Goal: Task Accomplishment & Management: Manage account settings

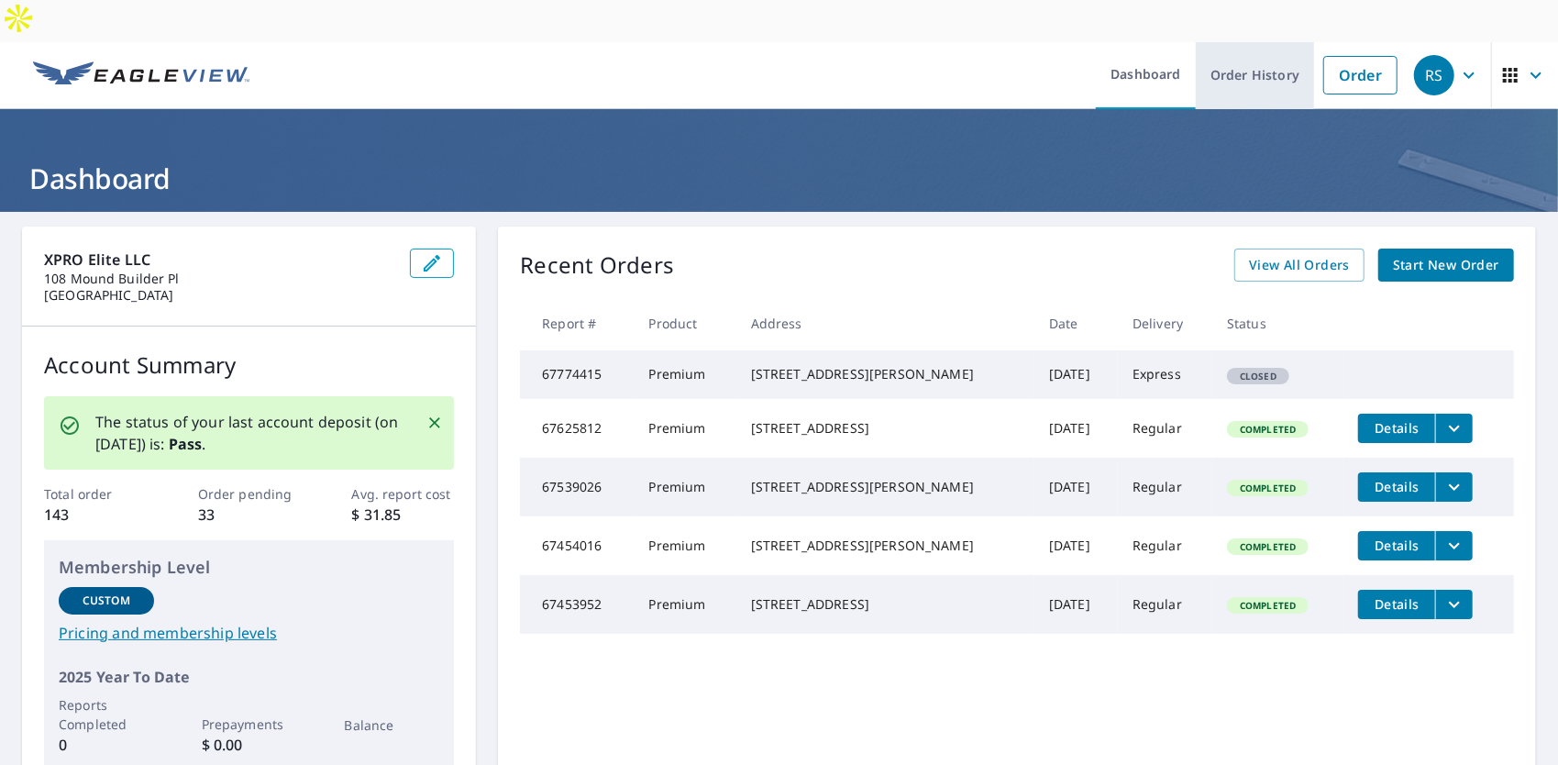
click at [1235, 42] on link "Order History" at bounding box center [1255, 75] width 118 height 67
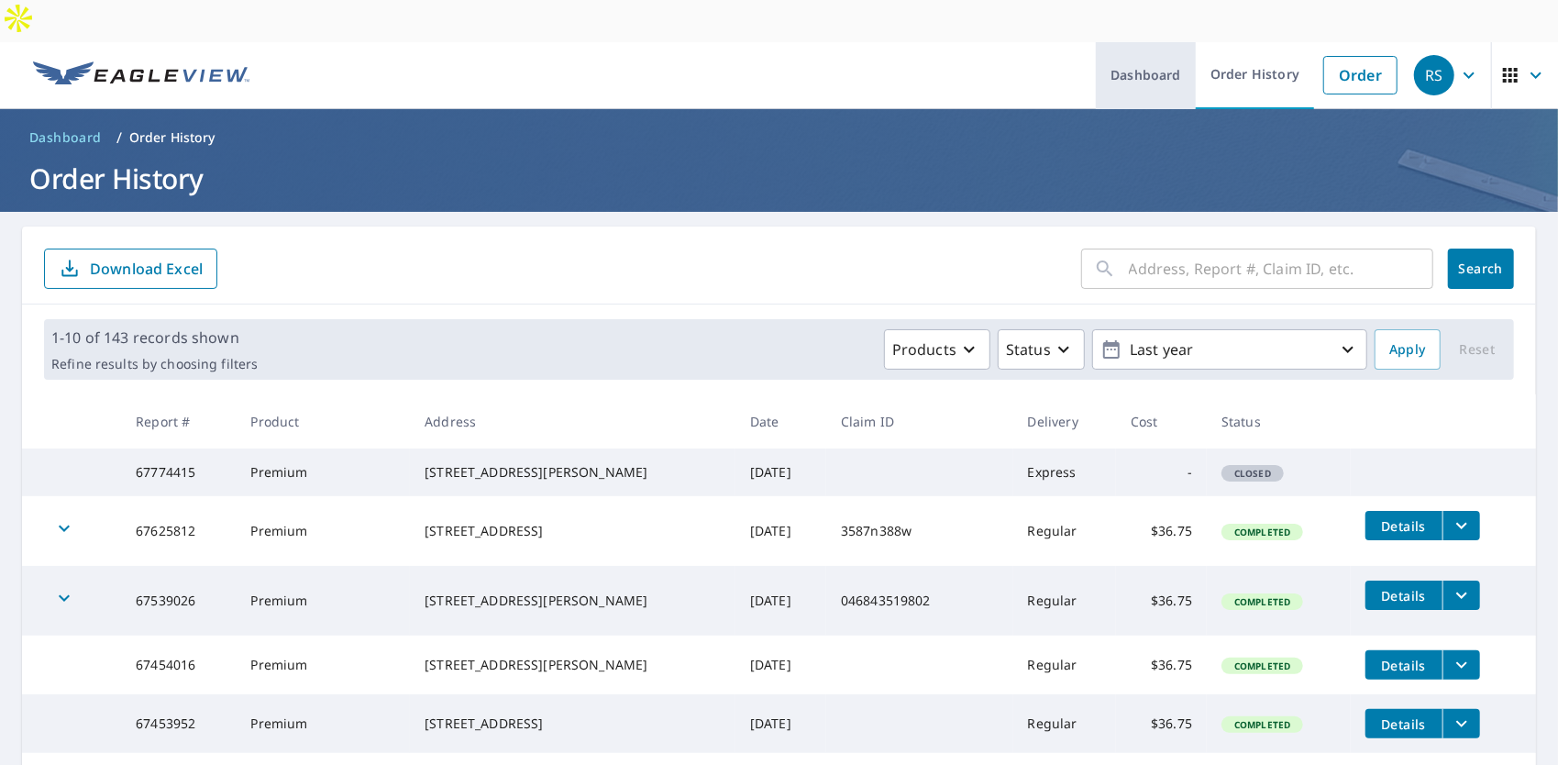
click at [1140, 42] on link "Dashboard" at bounding box center [1146, 75] width 100 height 67
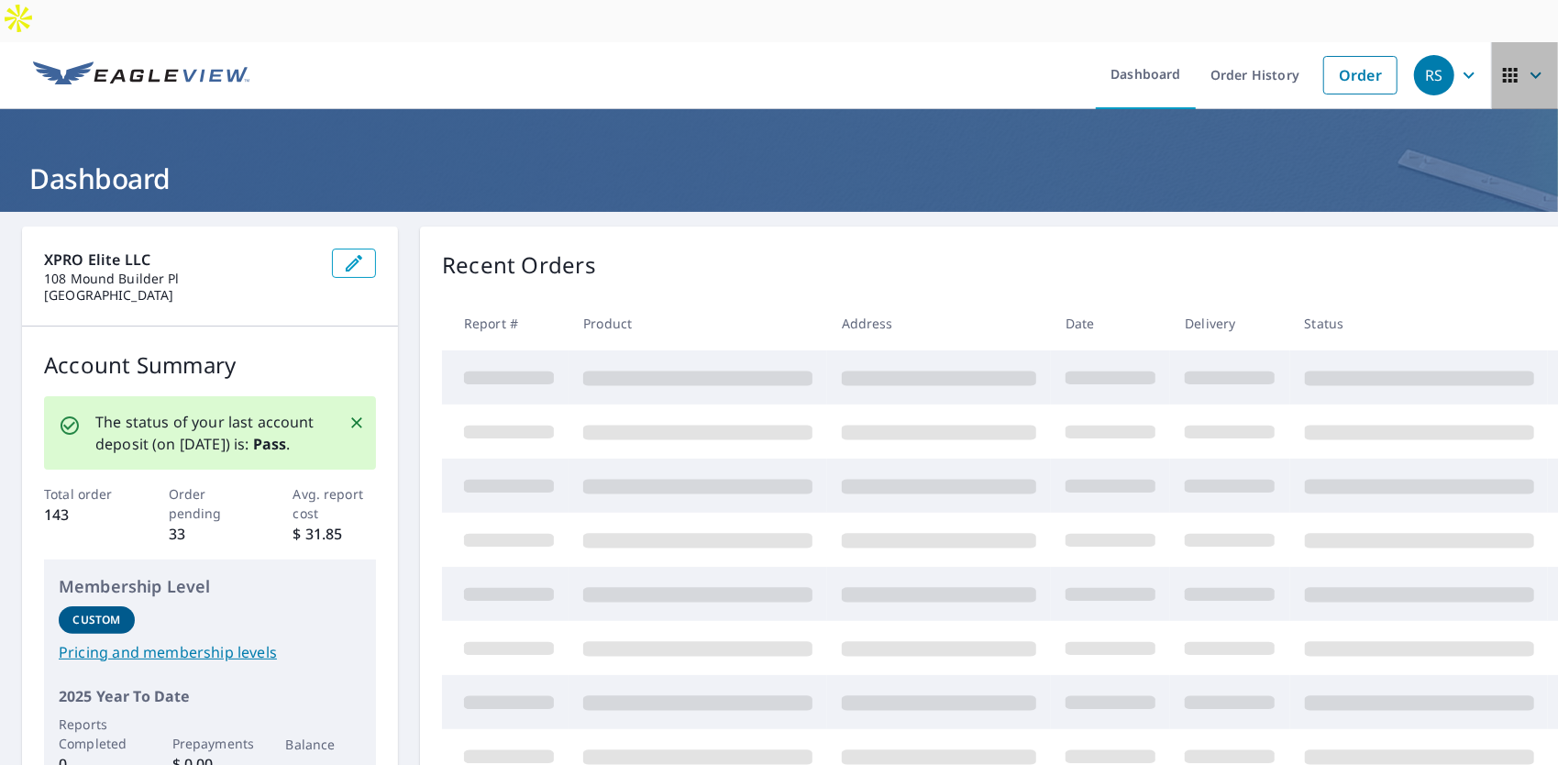
click at [1507, 64] on icon "button" at bounding box center [1510, 75] width 22 height 22
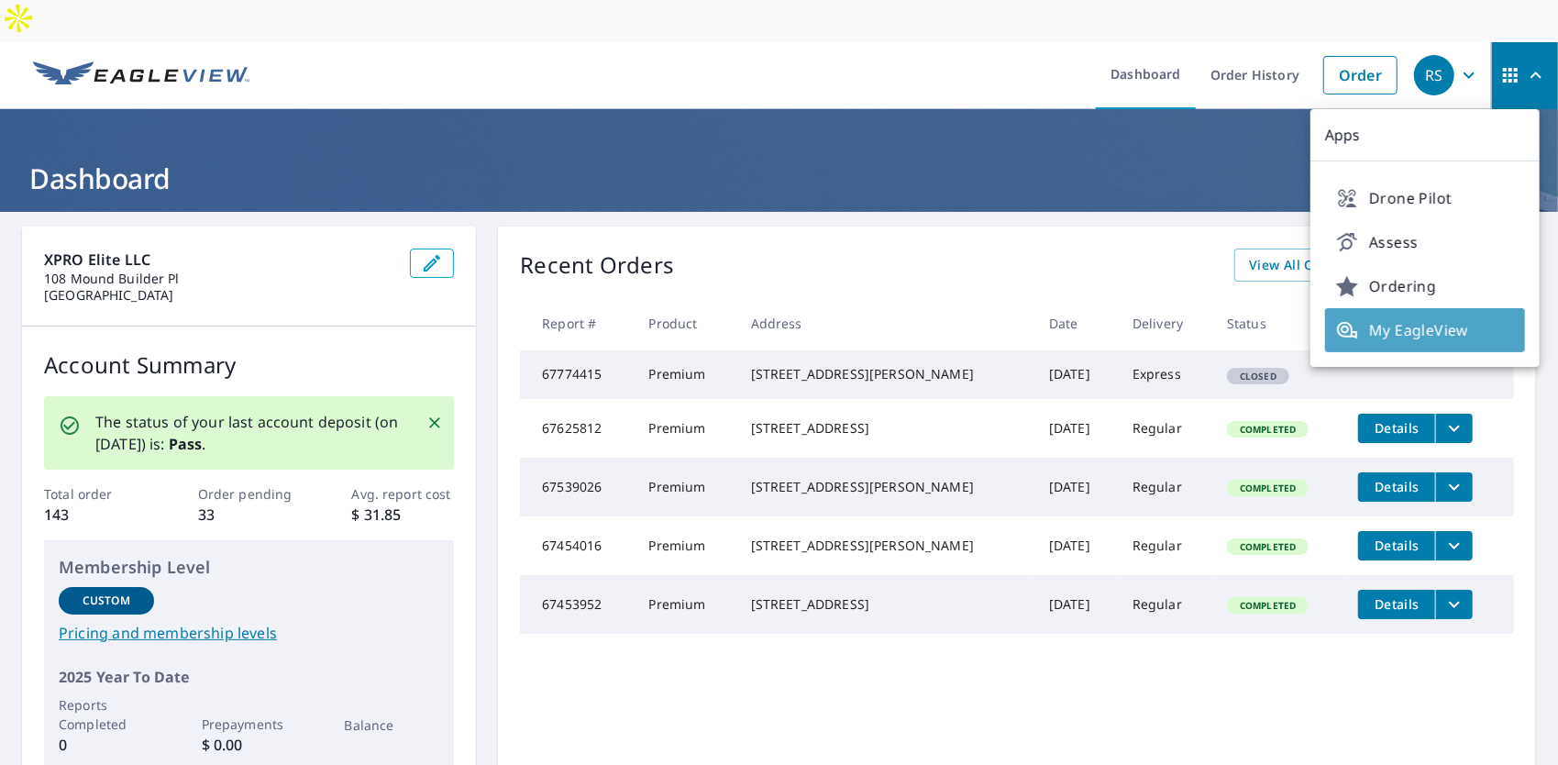
click at [1425, 319] on span "My EagleView" at bounding box center [1425, 330] width 178 height 22
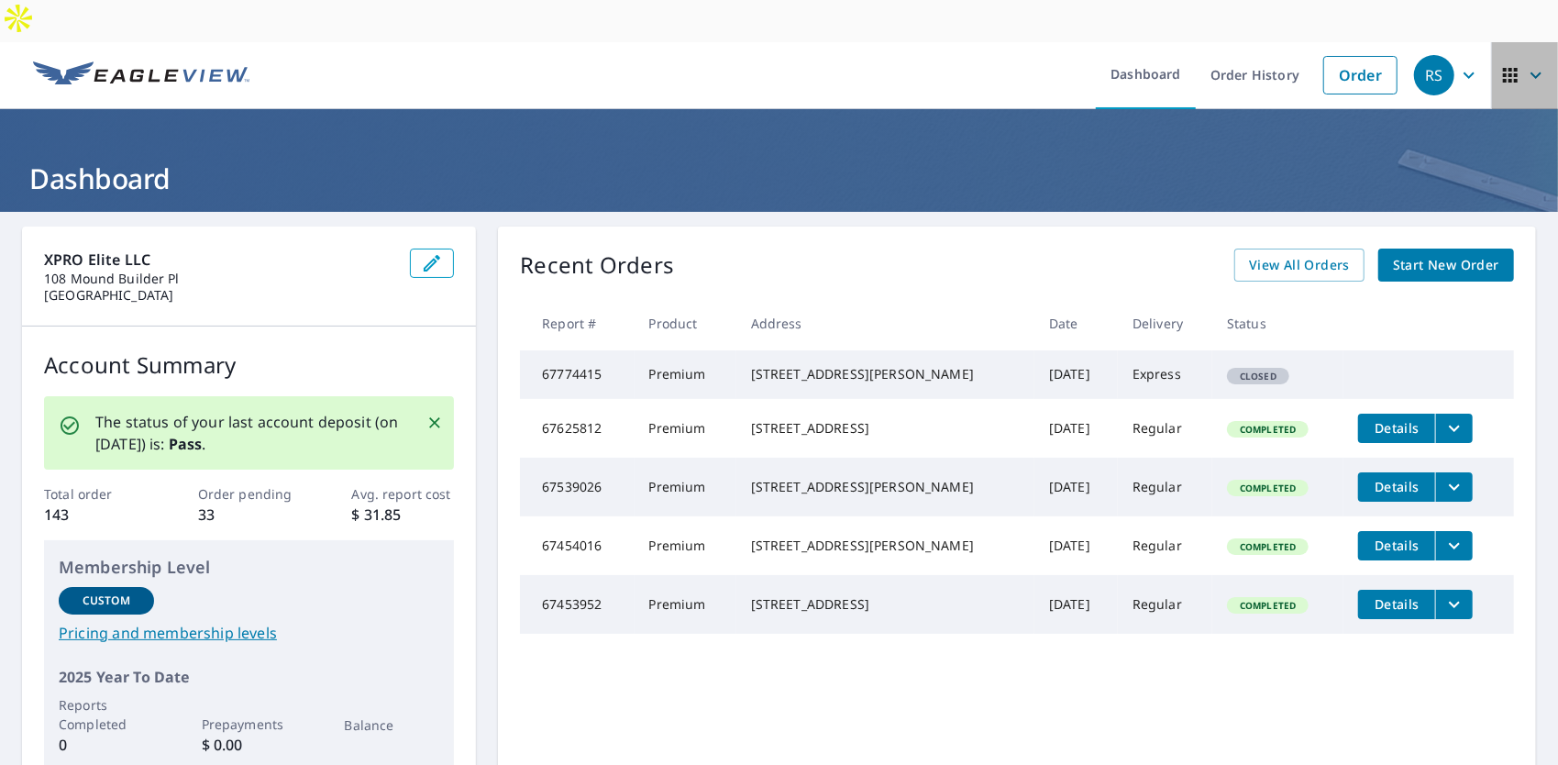
click at [1525, 64] on icon "button" at bounding box center [1536, 75] width 22 height 22
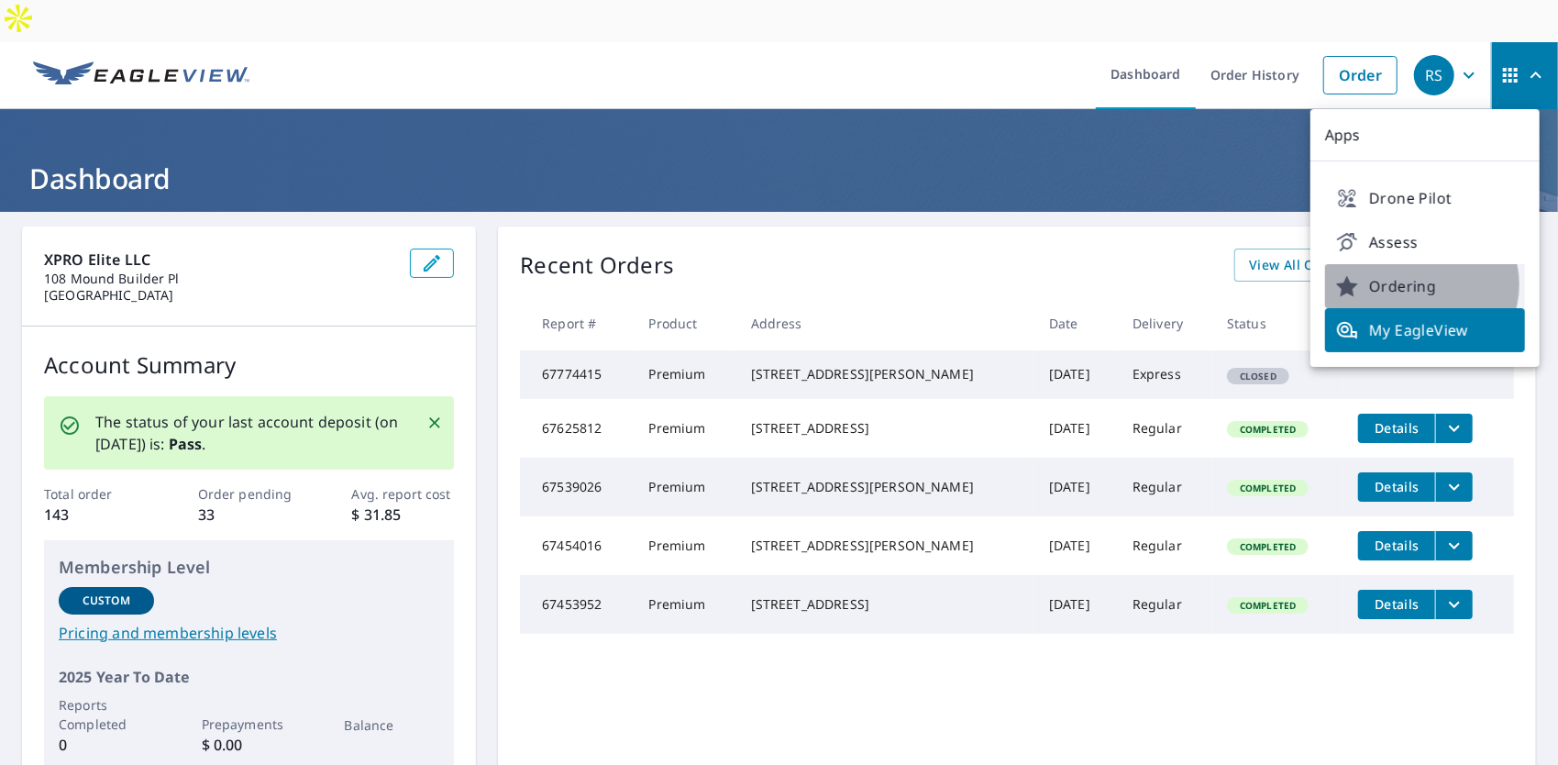
click at [1420, 275] on span "Ordering" at bounding box center [1425, 286] width 178 height 22
